Goal: Transaction & Acquisition: Purchase product/service

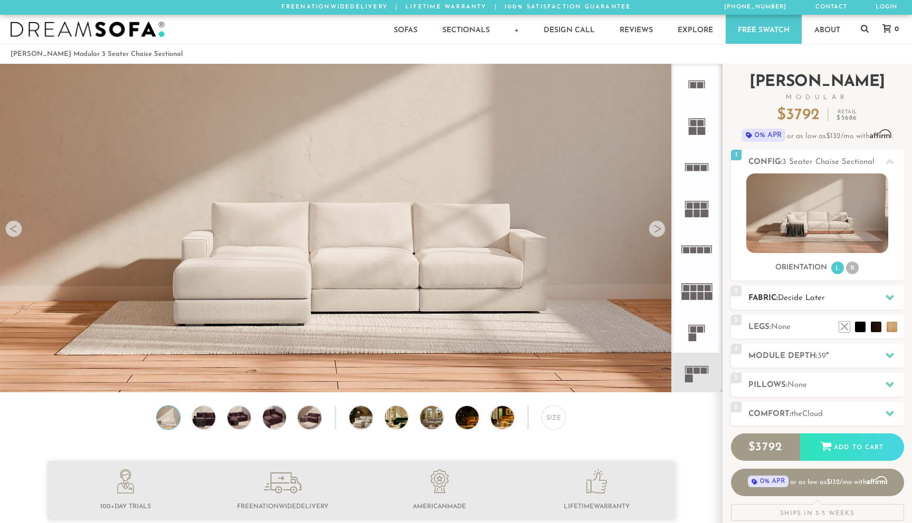
click at [783, 304] on h2 "Fabric: Decide Later" at bounding box center [826, 298] width 156 height 12
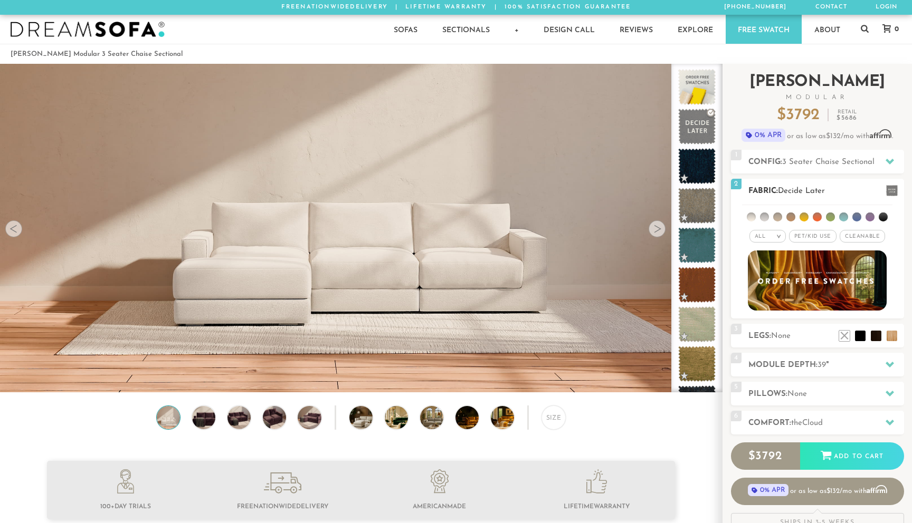
click at [780, 239] on em ">" at bounding box center [779, 236] width 8 height 5
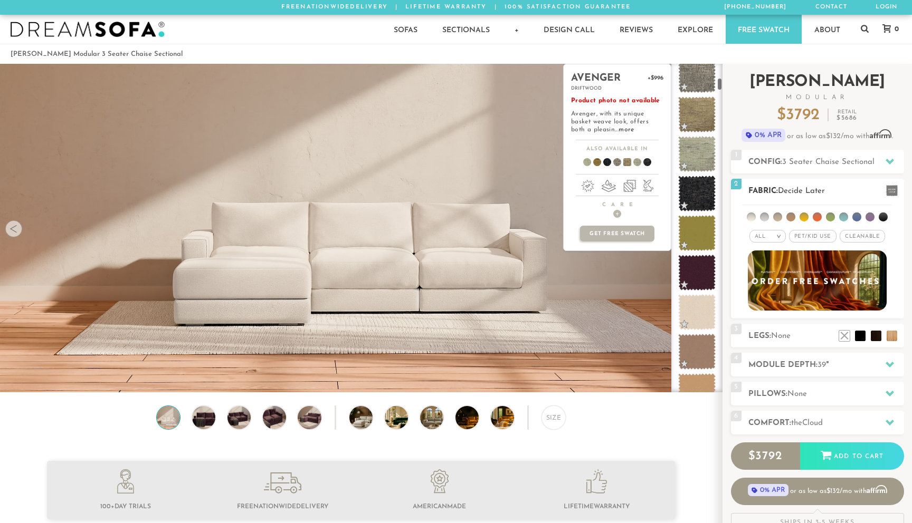
scroll to position [369, 0]
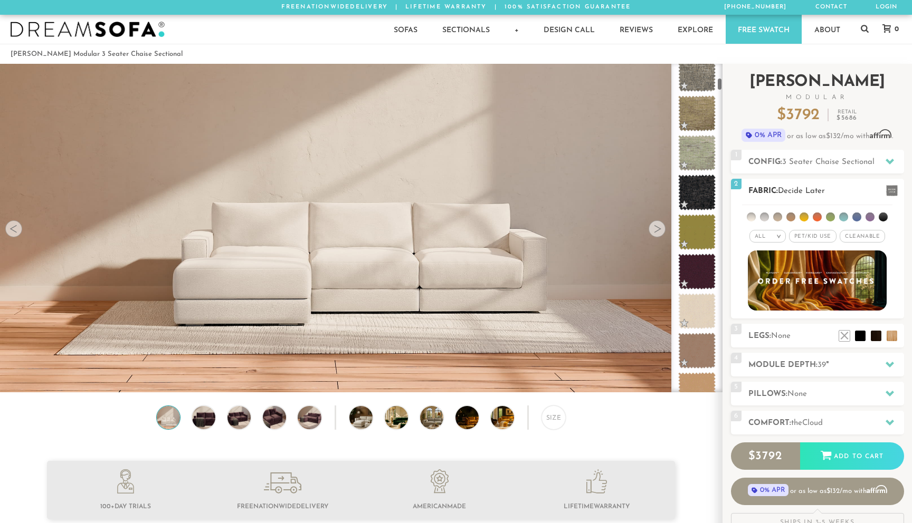
click at [857, 236] on span "Cleanable x" at bounding box center [862, 236] width 45 height 13
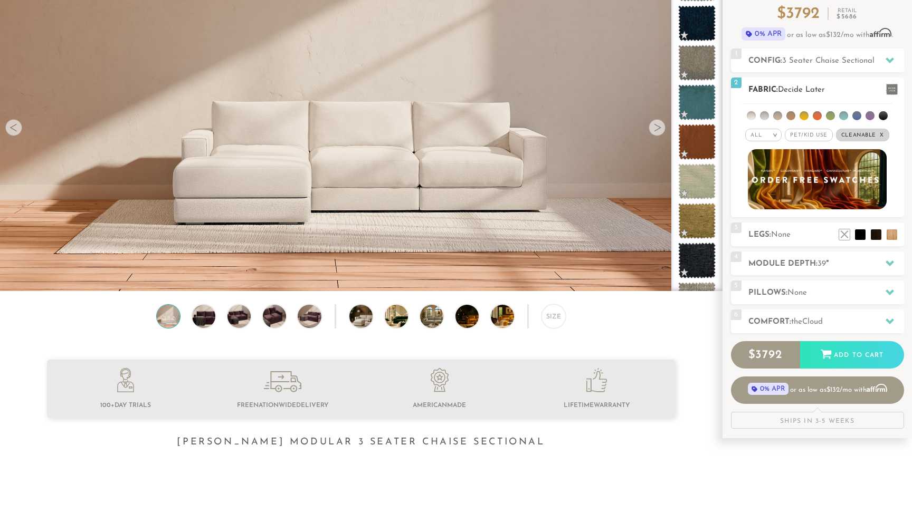
scroll to position [100, 0]
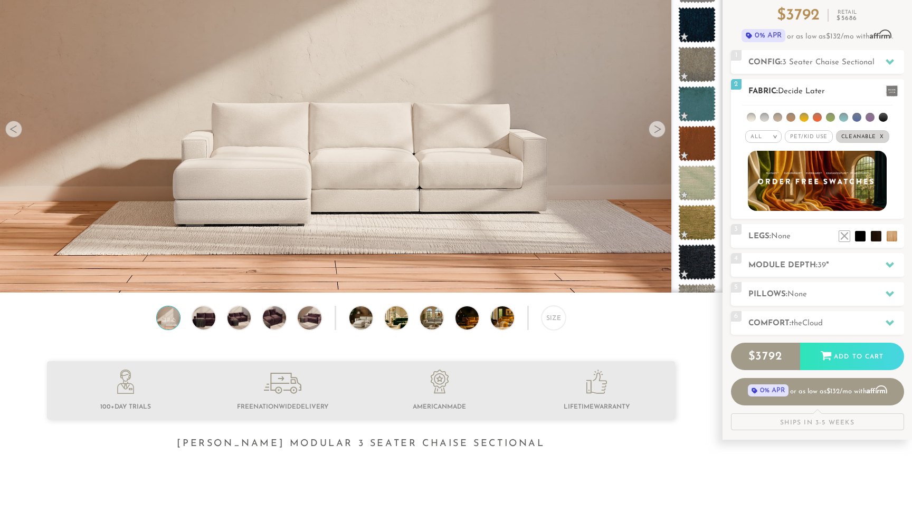
click at [868, 119] on li at bounding box center [869, 117] width 9 height 9
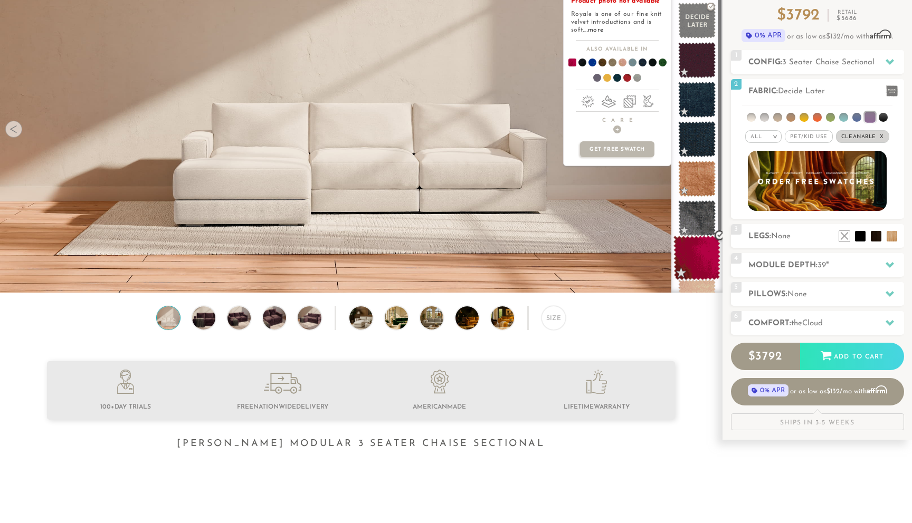
scroll to position [0, 0]
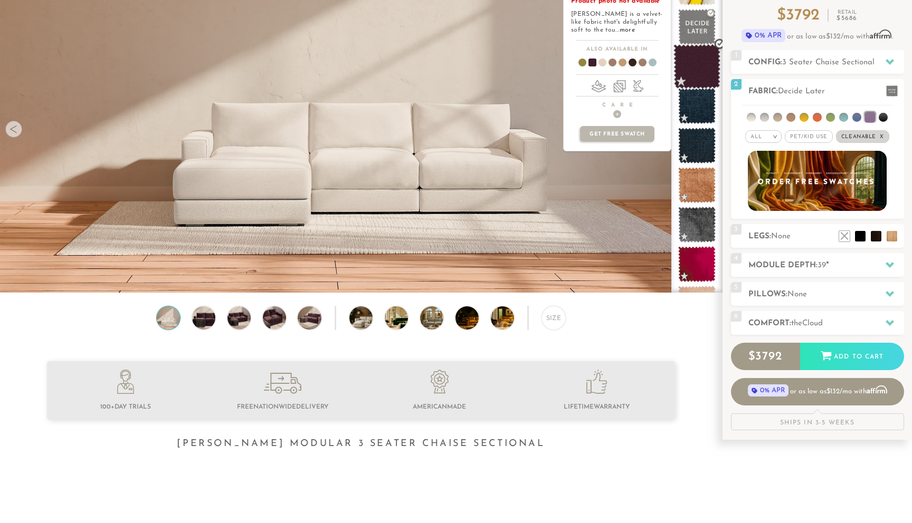
click at [701, 77] on span at bounding box center [696, 66] width 47 height 45
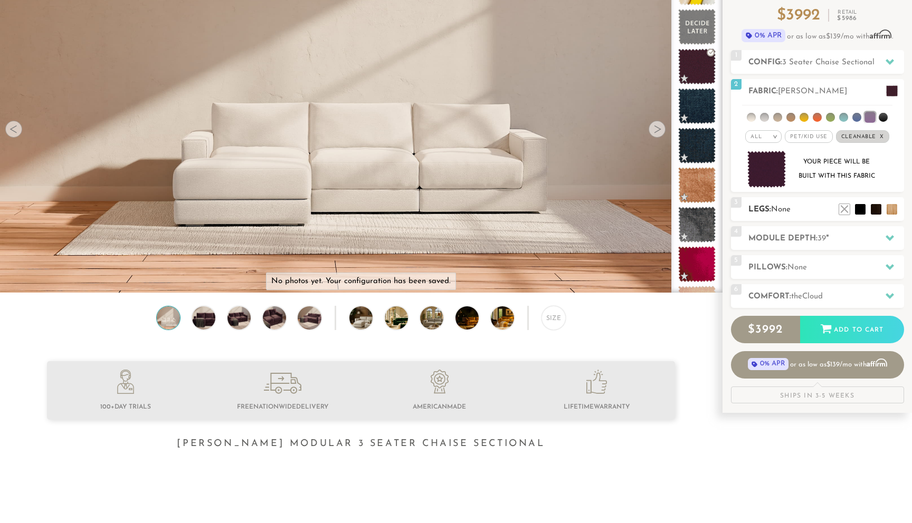
click at [773, 209] on span "None" at bounding box center [781, 210] width 20 height 8
click at [776, 243] on h2 "Module Depth: 39 "" at bounding box center [826, 239] width 156 height 12
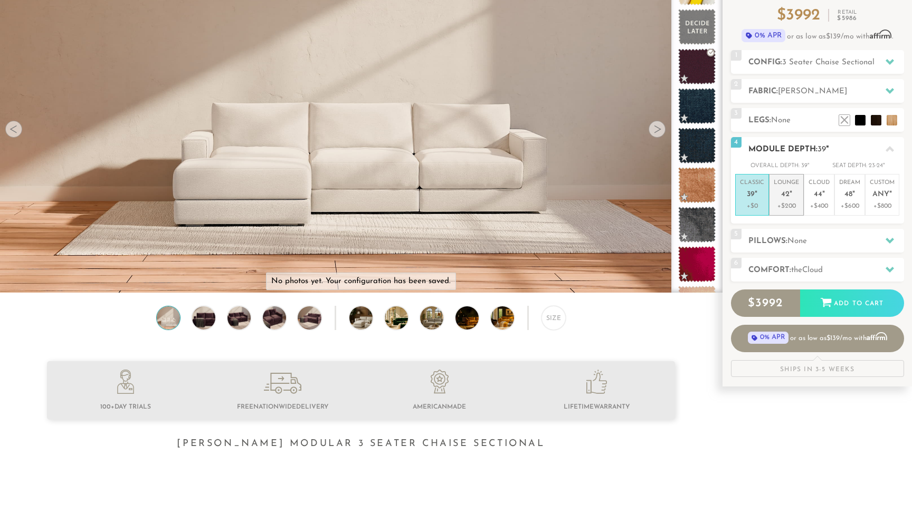
click at [786, 202] on p "+$200" at bounding box center [786, 206] width 25 height 9
click at [794, 239] on span "None" at bounding box center [797, 241] width 20 height 8
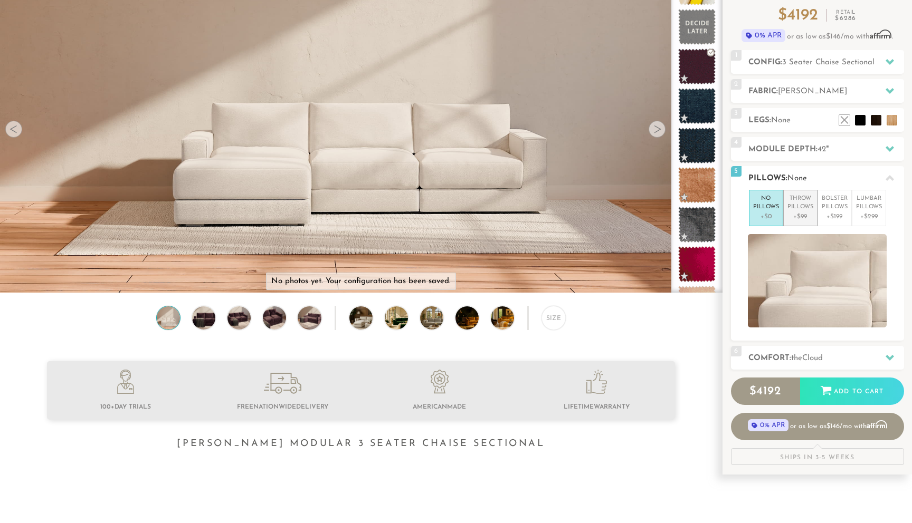
click at [800, 217] on p "+$99" at bounding box center [800, 216] width 26 height 9
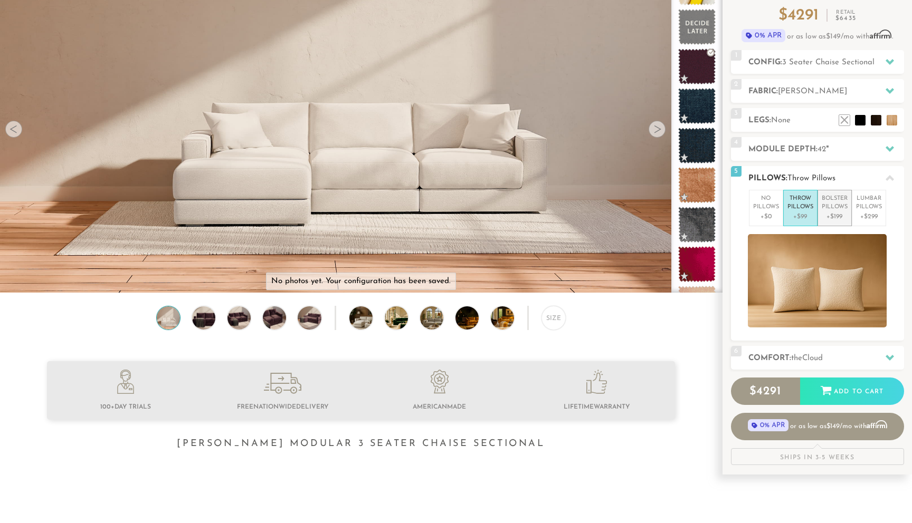
click at [833, 208] on p "Bolster Pillows" at bounding box center [835, 203] width 26 height 17
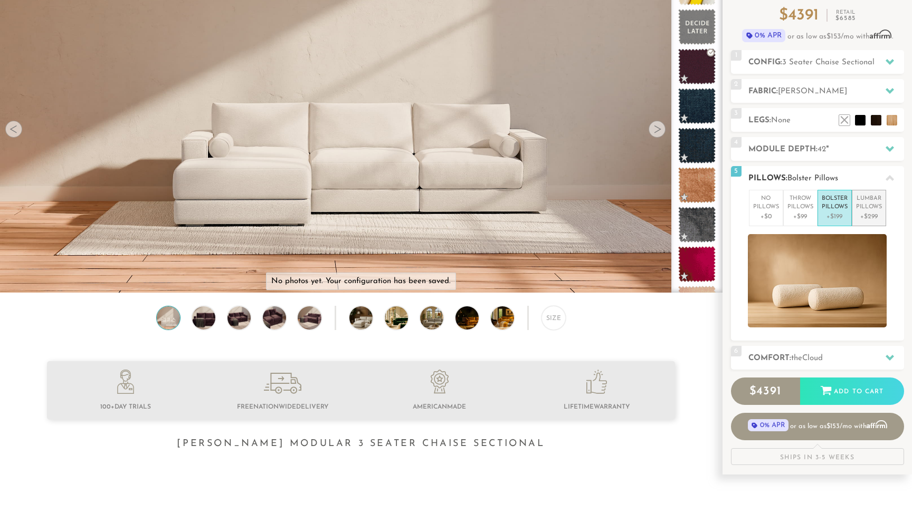
click at [865, 199] on p "Lumbar Pillows" at bounding box center [869, 203] width 26 height 17
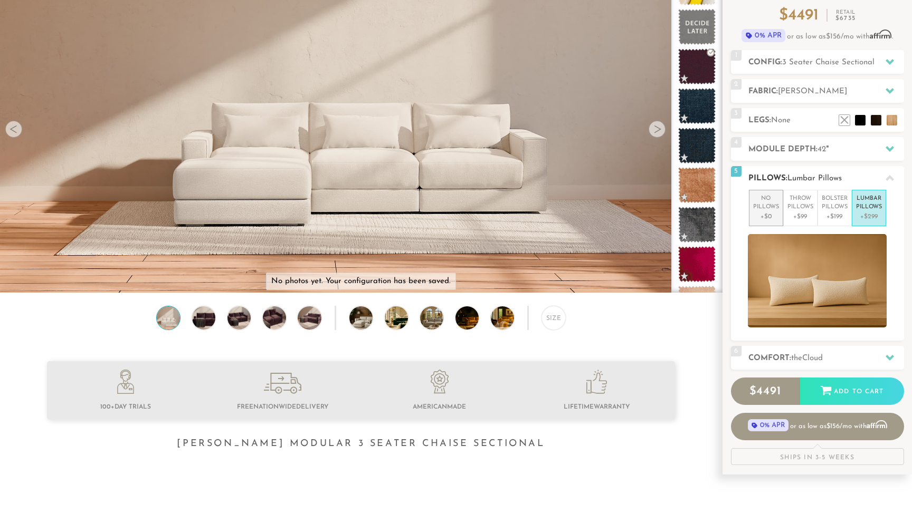
click at [774, 209] on p "No Pillows" at bounding box center [766, 203] width 26 height 17
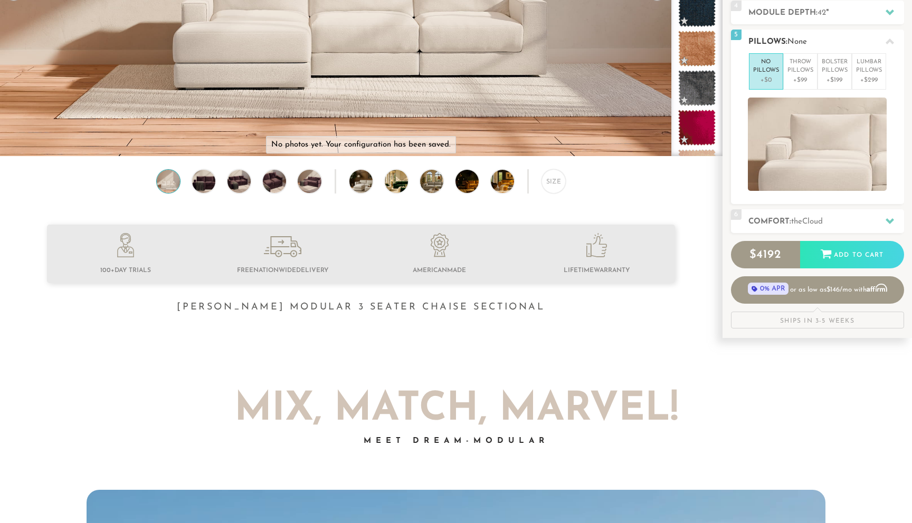
scroll to position [239, 0]
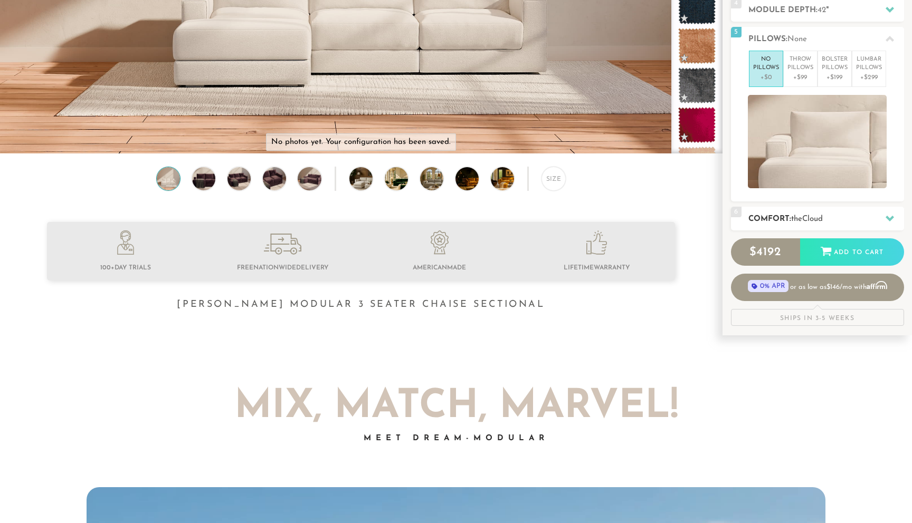
click at [815, 222] on span "Cloud" at bounding box center [812, 219] width 21 height 8
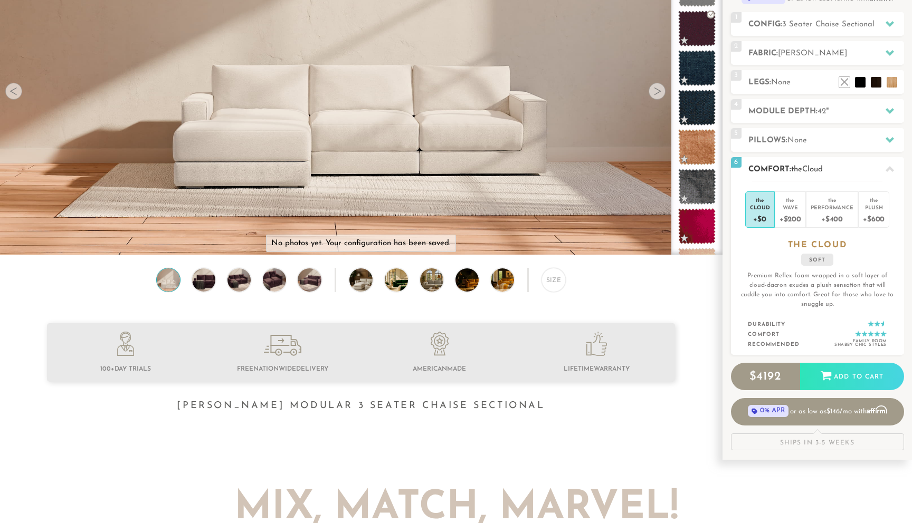
scroll to position [137, 0]
click at [792, 213] on div "+$200" at bounding box center [790, 219] width 22 height 15
click at [824, 209] on div "Performance" at bounding box center [832, 207] width 43 height 7
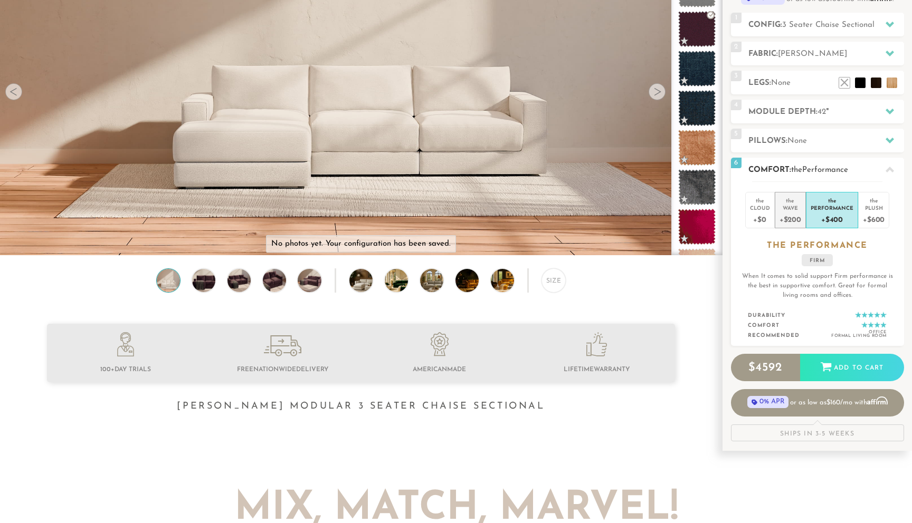
click at [793, 209] on div "Wave" at bounding box center [790, 207] width 22 height 7
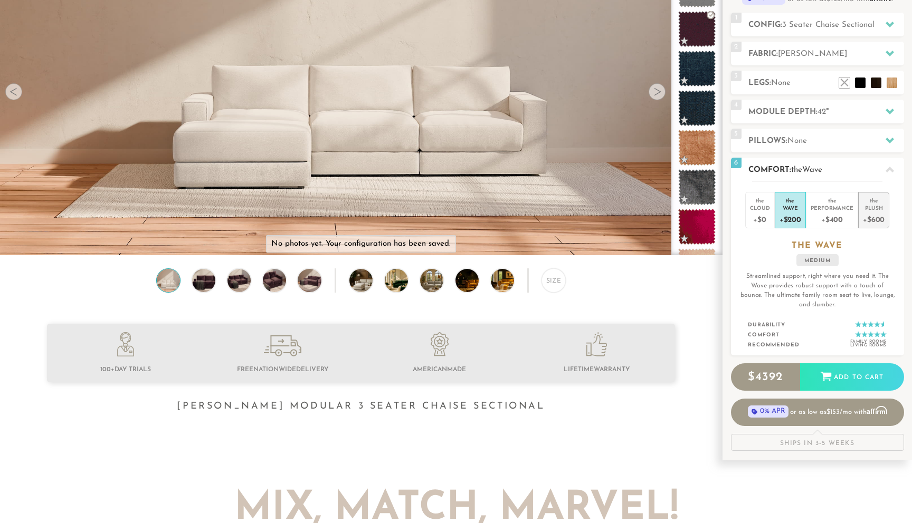
click at [871, 202] on div "the" at bounding box center [874, 199] width 22 height 11
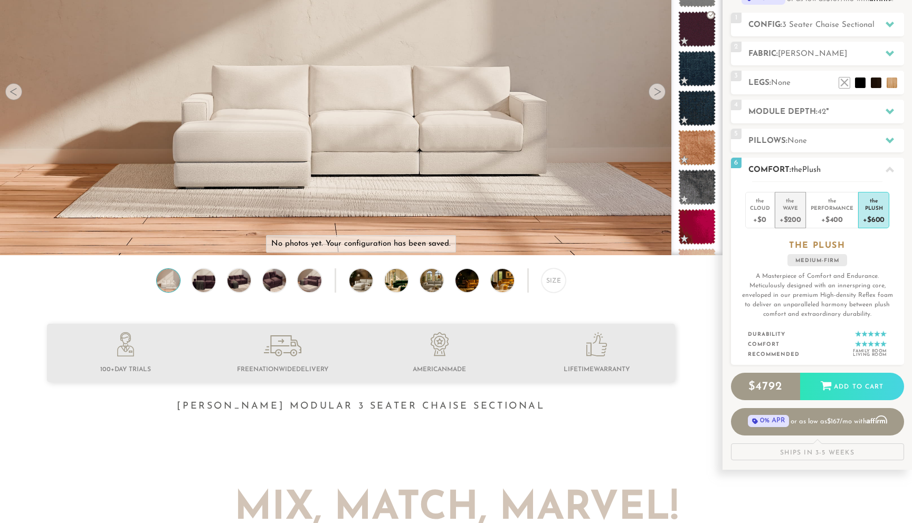
click at [802, 212] on li "the Wave +$200" at bounding box center [790, 210] width 31 height 36
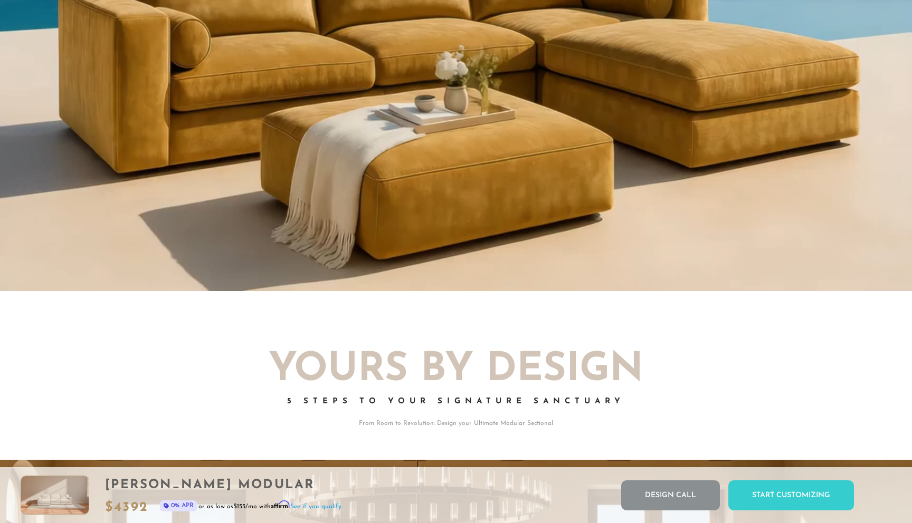
scroll to position [996, 0]
